Goal: Find specific fact: Find specific fact

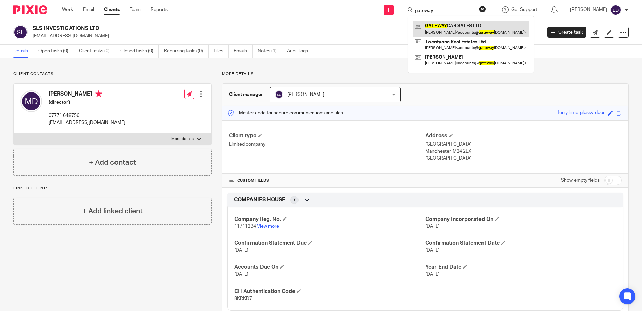
type input "gateway"
drag, startPoint x: 468, startPoint y: 28, endPoint x: 459, endPoint y: 28, distance: 8.7
click at [468, 28] on link at bounding box center [470, 28] width 115 height 15
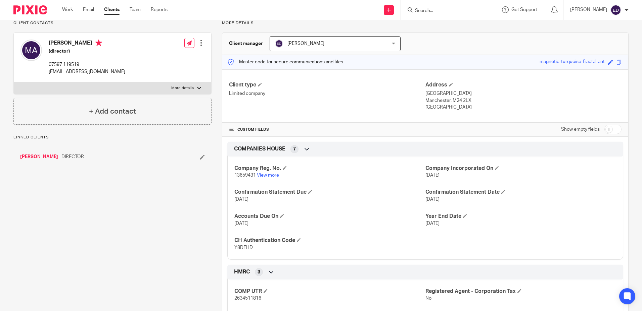
scroll to position [168, 0]
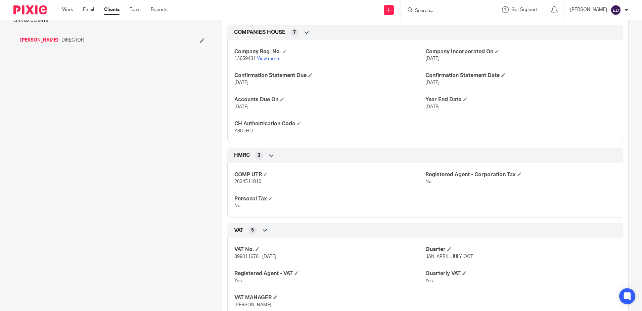
click at [240, 258] on span "399011676 - [DATE]" at bounding box center [255, 257] width 42 height 5
copy span "399011676"
